Goal: Task Accomplishment & Management: Use online tool/utility

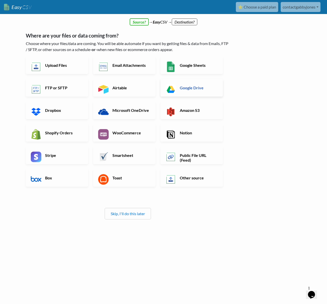
click at [180, 92] on link "Google Drive" at bounding box center [191, 88] width 62 height 18
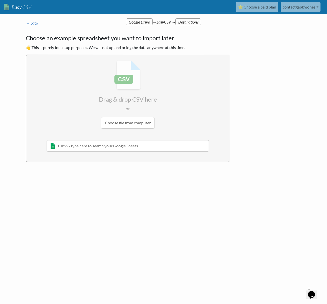
click at [31, 23] on link "← back" at bounding box center [32, 23] width 13 height 5
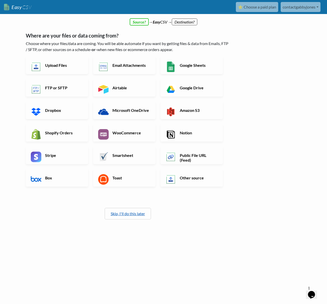
click at [115, 214] on link "Skip, I'll do this later" at bounding box center [128, 213] width 34 height 5
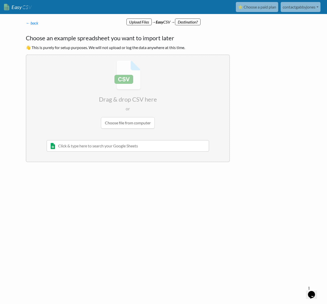
click at [117, 147] on input "text" at bounding box center [128, 146] width 162 height 12
type input "finance"
click at [115, 157] on div "Finances Mastersheet" at bounding box center [132, 156] width 148 height 6
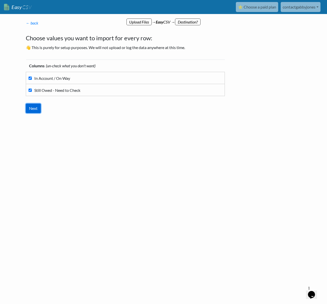
click at [36, 108] on input "Next" at bounding box center [33, 109] width 15 height 10
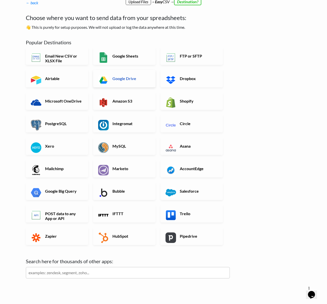
scroll to position [40, 0]
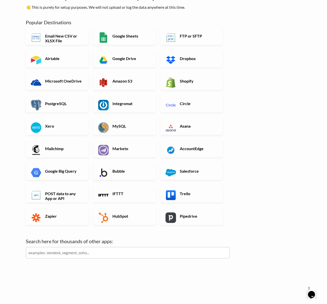
click at [57, 245] on div "Search here for thousands of other apps: Sorry, we can't find an app that match…" at bounding box center [128, 250] width 204 height 26
click at [53, 254] on input "text" at bounding box center [128, 253] width 204 height 12
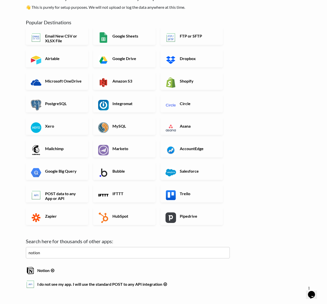
scroll to position [68, 0]
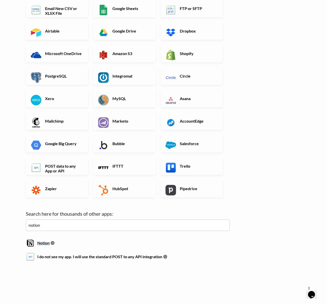
type input "notion"
click at [48, 243] on h6 "Notion" at bounding box center [128, 241] width 204 height 7
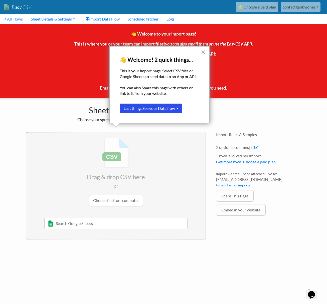
click at [201, 52] on button "×" at bounding box center [203, 52] width 5 height 8
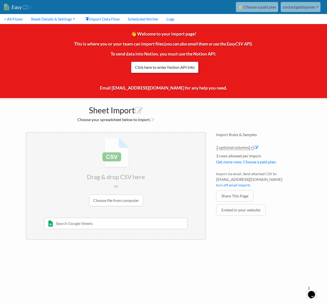
click at [168, 70] on link "Click here to enter Notion API Info" at bounding box center [165, 68] width 68 height 12
